Goal: Task Accomplishment & Management: Manage account settings

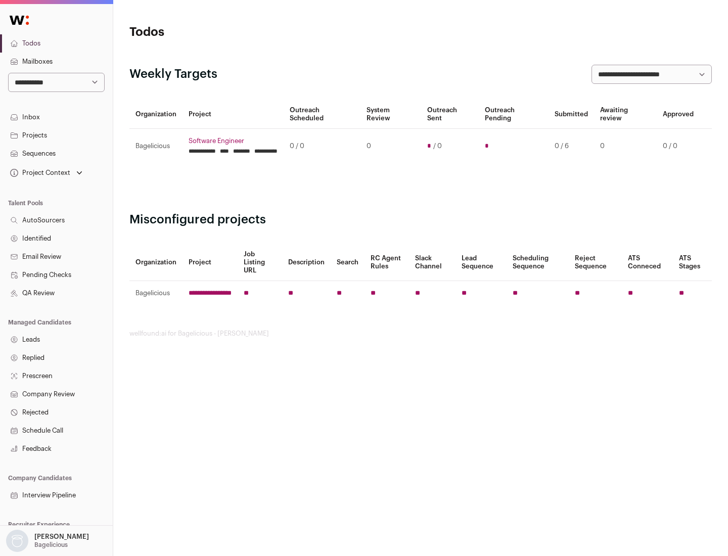
click at [56, 135] on link "Projects" at bounding box center [56, 135] width 113 height 18
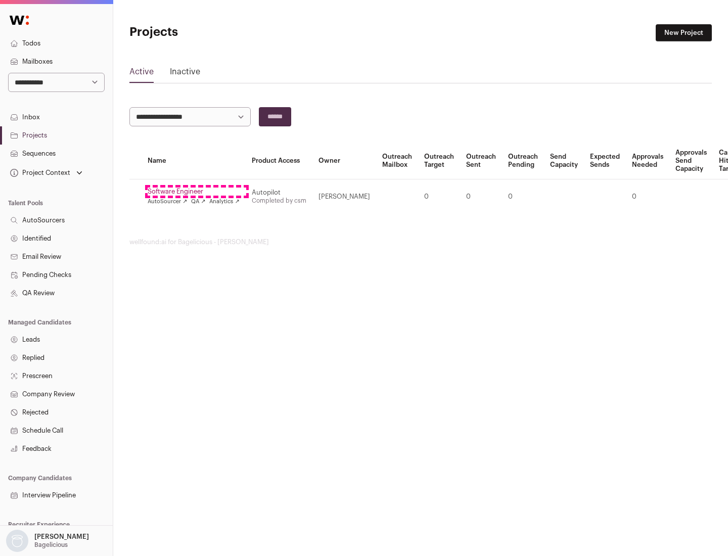
click at [197, 192] on link "Software Engineer" at bounding box center [194, 191] width 92 height 8
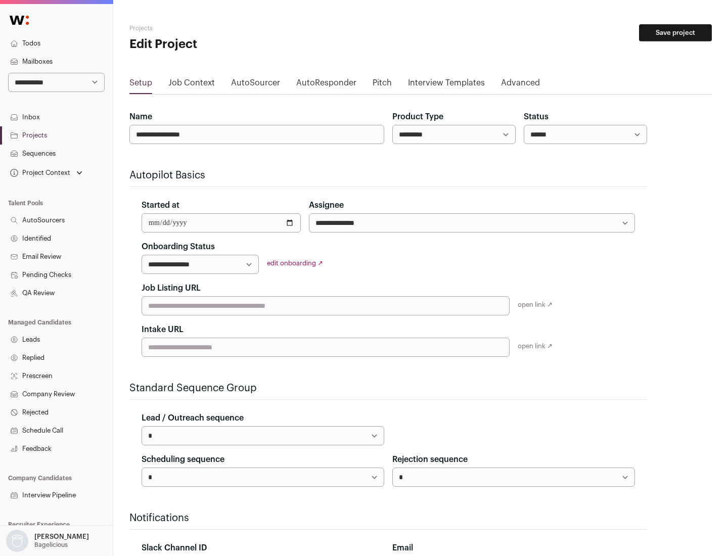
click at [675, 33] on button "Save project" at bounding box center [675, 32] width 73 height 17
